Goal: Task Accomplishment & Management: Use online tool/utility

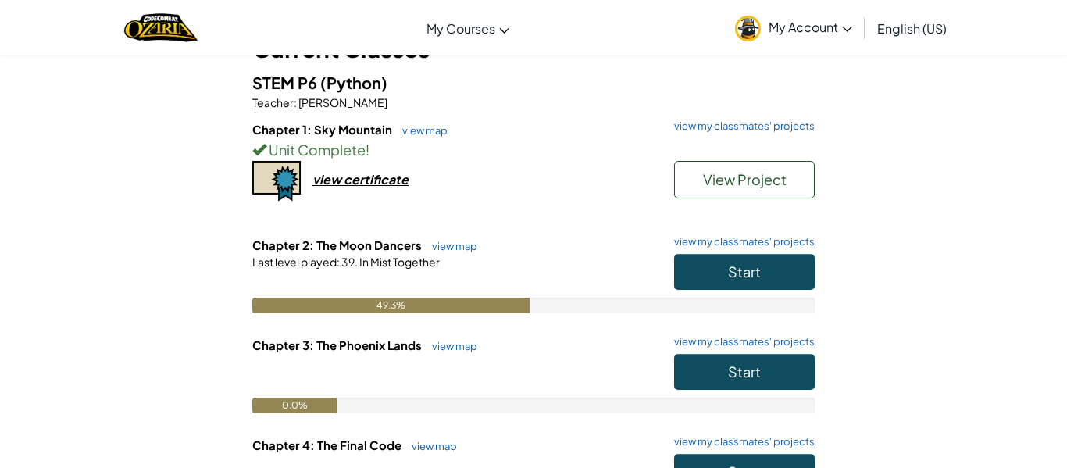
scroll to position [77, 0]
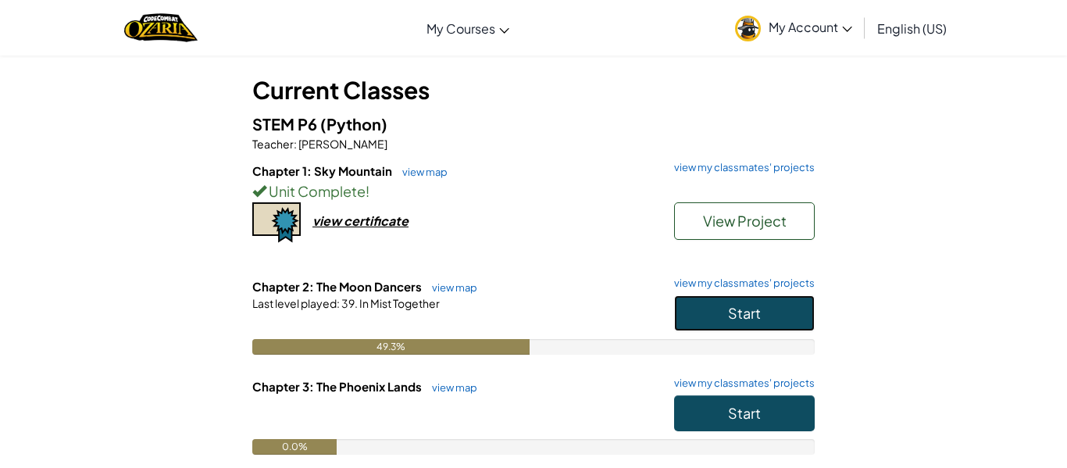
click at [801, 303] on button "Start" at bounding box center [744, 313] width 141 height 36
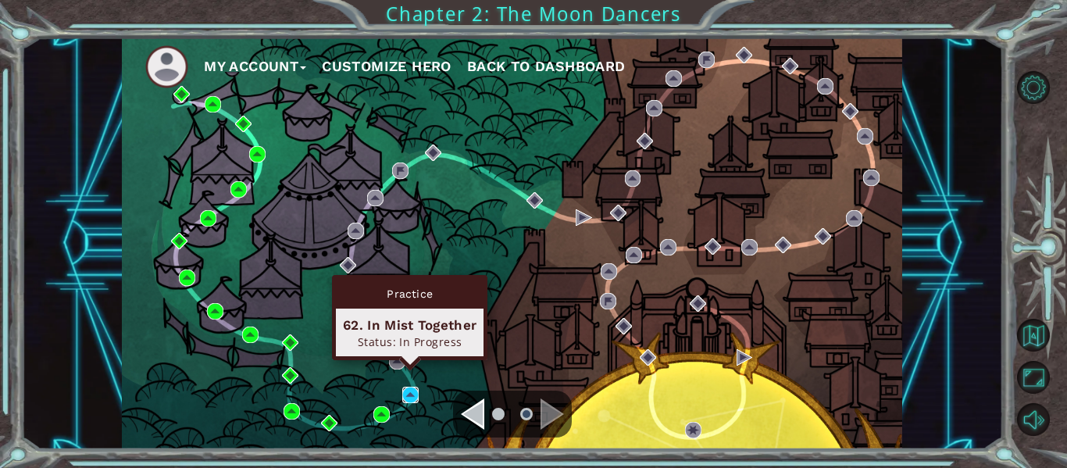
click at [410, 394] on img at bounding box center [410, 395] width 16 height 16
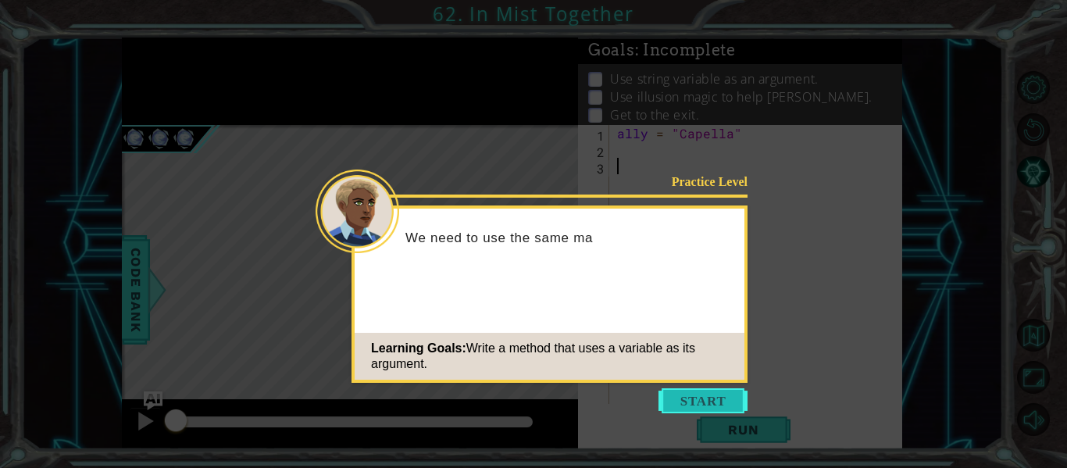
click at [695, 399] on button "Start" at bounding box center [703, 400] width 89 height 25
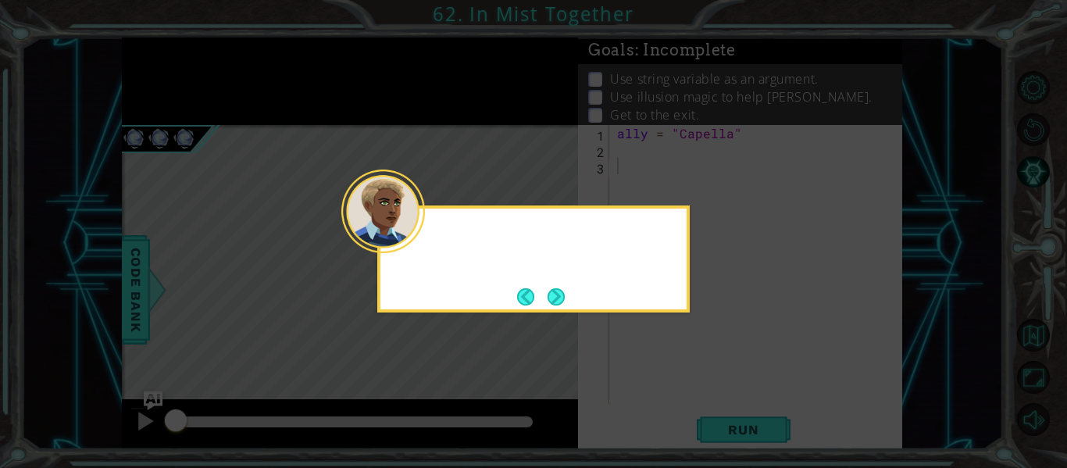
click at [695, 398] on icon at bounding box center [533, 234] width 1067 height 468
click at [548, 275] on div "This time, the variable has been" at bounding box center [534, 246] width 306 height 62
click at [563, 309] on div "This time, the variable has been assigned to C" at bounding box center [533, 259] width 313 height 107
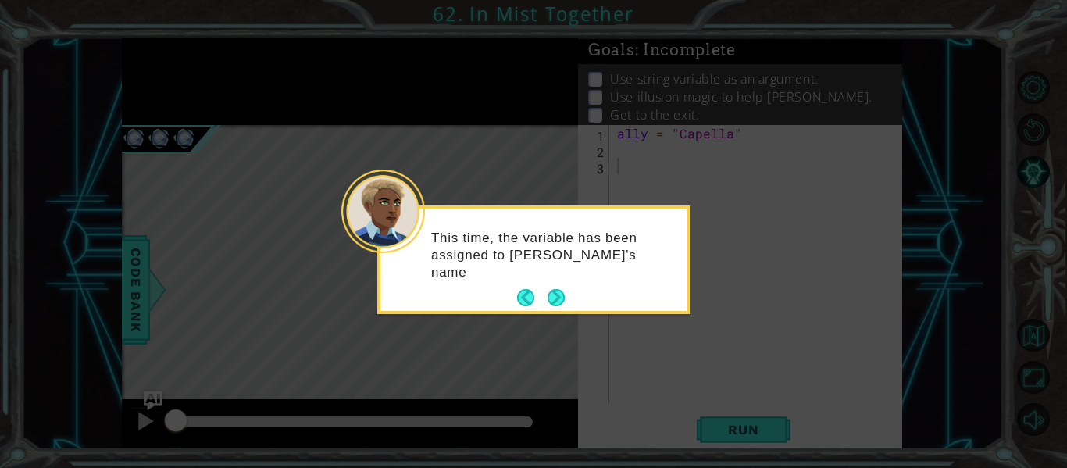
click at [563, 309] on div "This time, the variable has been assigned to [PERSON_NAME]'s name" at bounding box center [533, 260] width 313 height 109
click at [557, 302] on button "Next" at bounding box center [556, 297] width 17 height 17
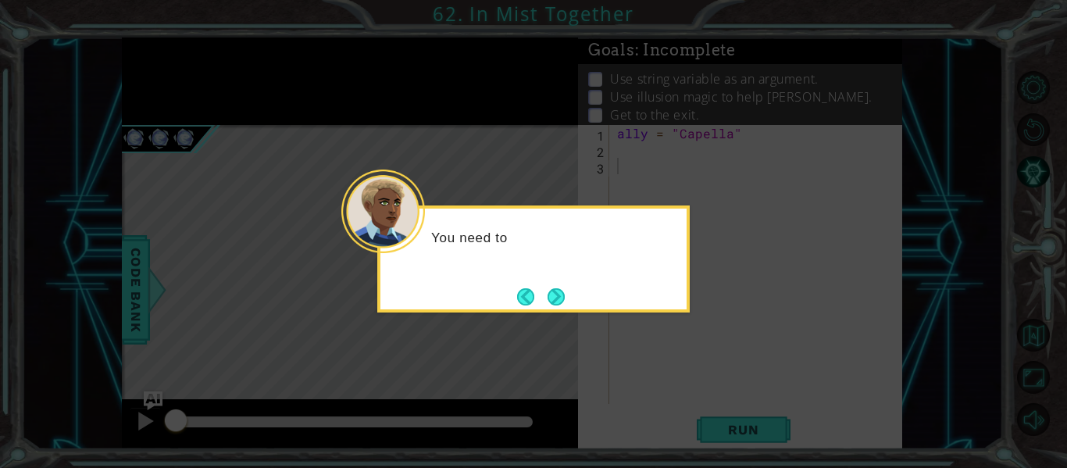
click at [557, 302] on button "Next" at bounding box center [556, 296] width 17 height 17
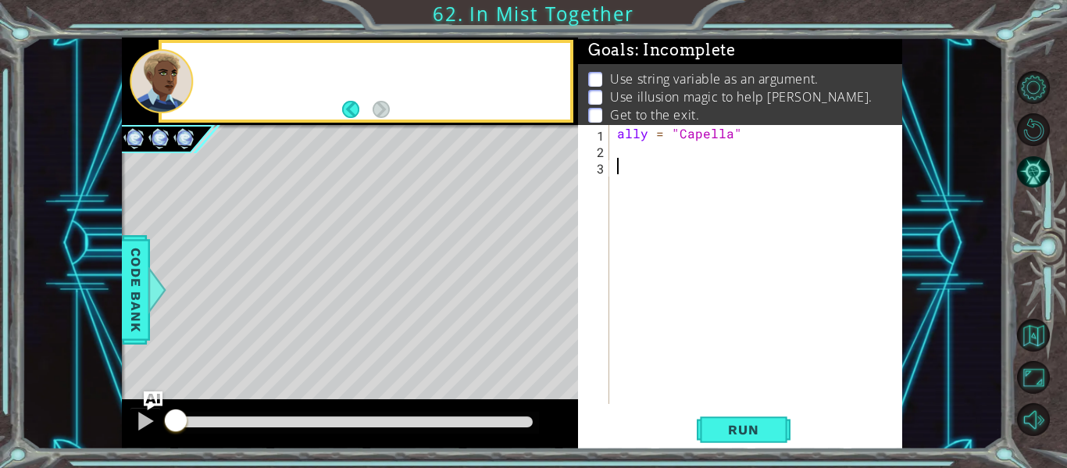
click at [557, 302] on div "Level Map" at bounding box center [483, 355] width 722 height 460
